Goal: Information Seeking & Learning: Learn about a topic

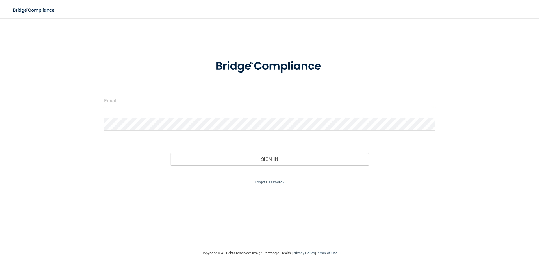
click at [109, 99] on input "email" at bounding box center [269, 100] width 331 height 13
type input "[EMAIL_ADDRESS][DOMAIN_NAME]"
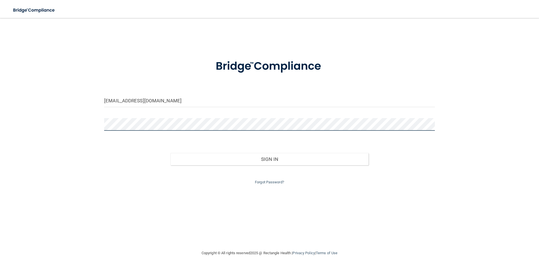
click at [170, 153] on button "Sign In" at bounding box center [269, 159] width 198 height 12
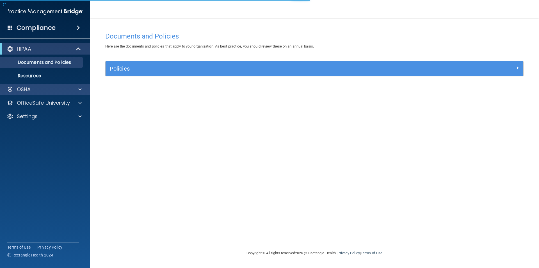
click at [27, 85] on div "OSHA" at bounding box center [45, 89] width 90 height 11
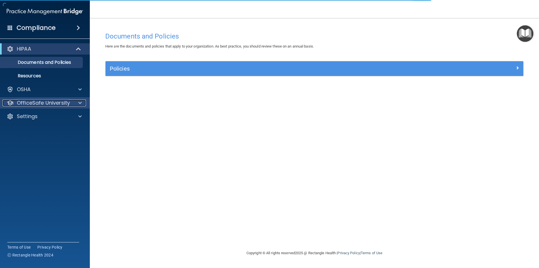
click at [32, 101] on p "OfficeSafe University" at bounding box center [43, 102] width 53 height 7
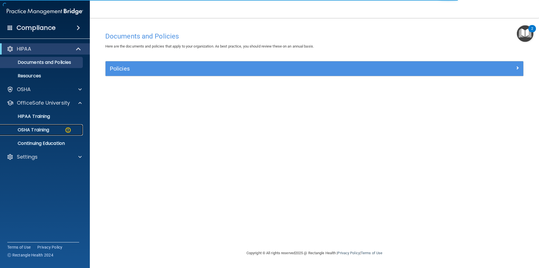
click at [48, 131] on p "OSHA Training" at bounding box center [26, 130] width 45 height 6
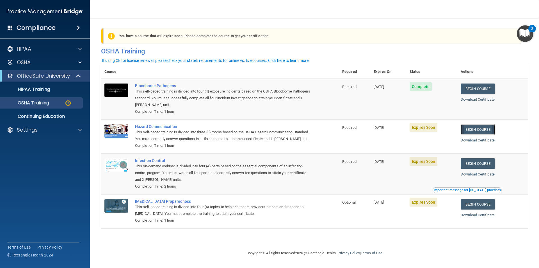
click at [487, 127] on link "Begin Course" at bounding box center [478, 129] width 34 height 10
